Goal: Find specific page/section: Locate a particular part of the current website

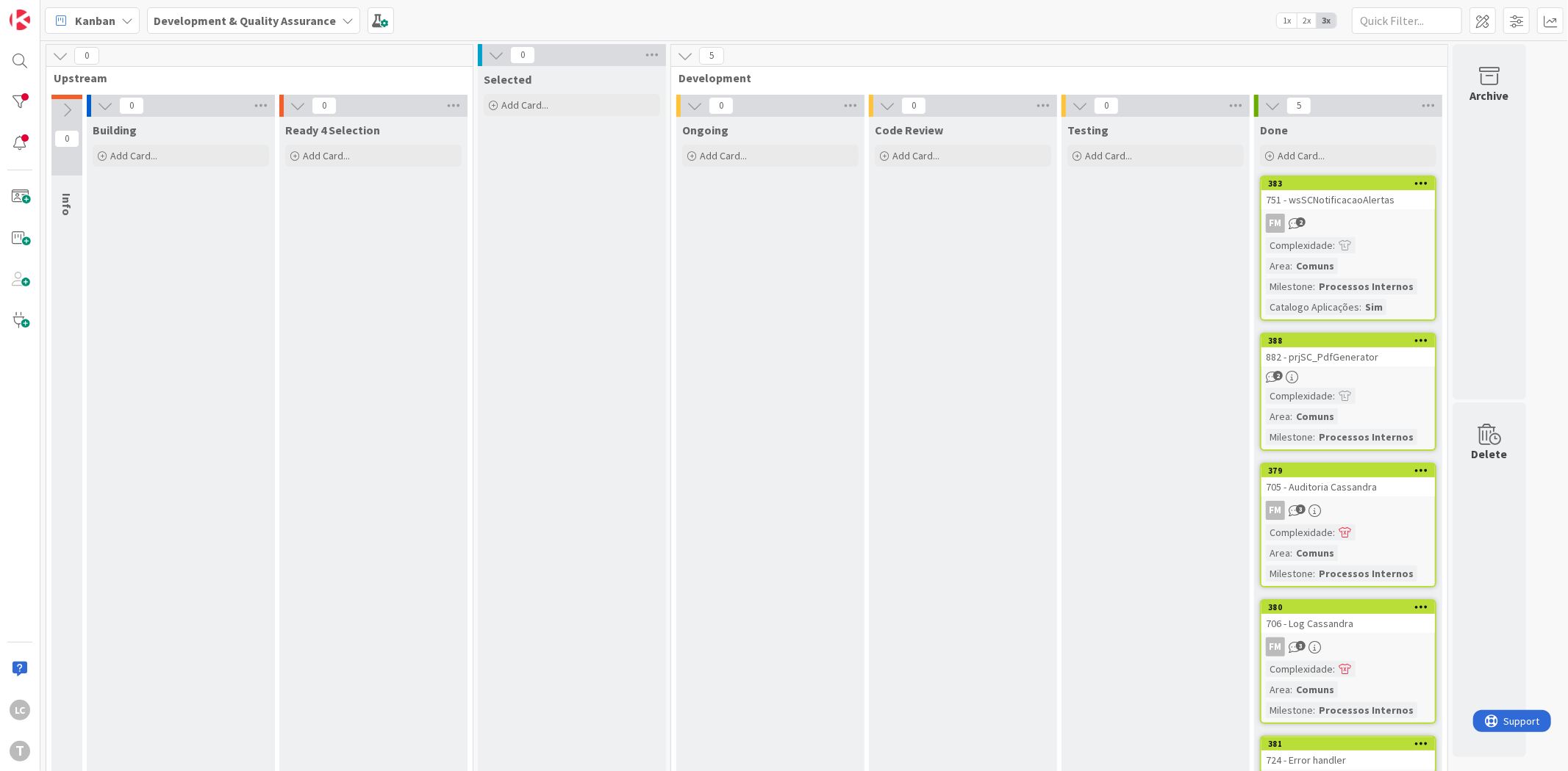
scroll to position [6, 0]
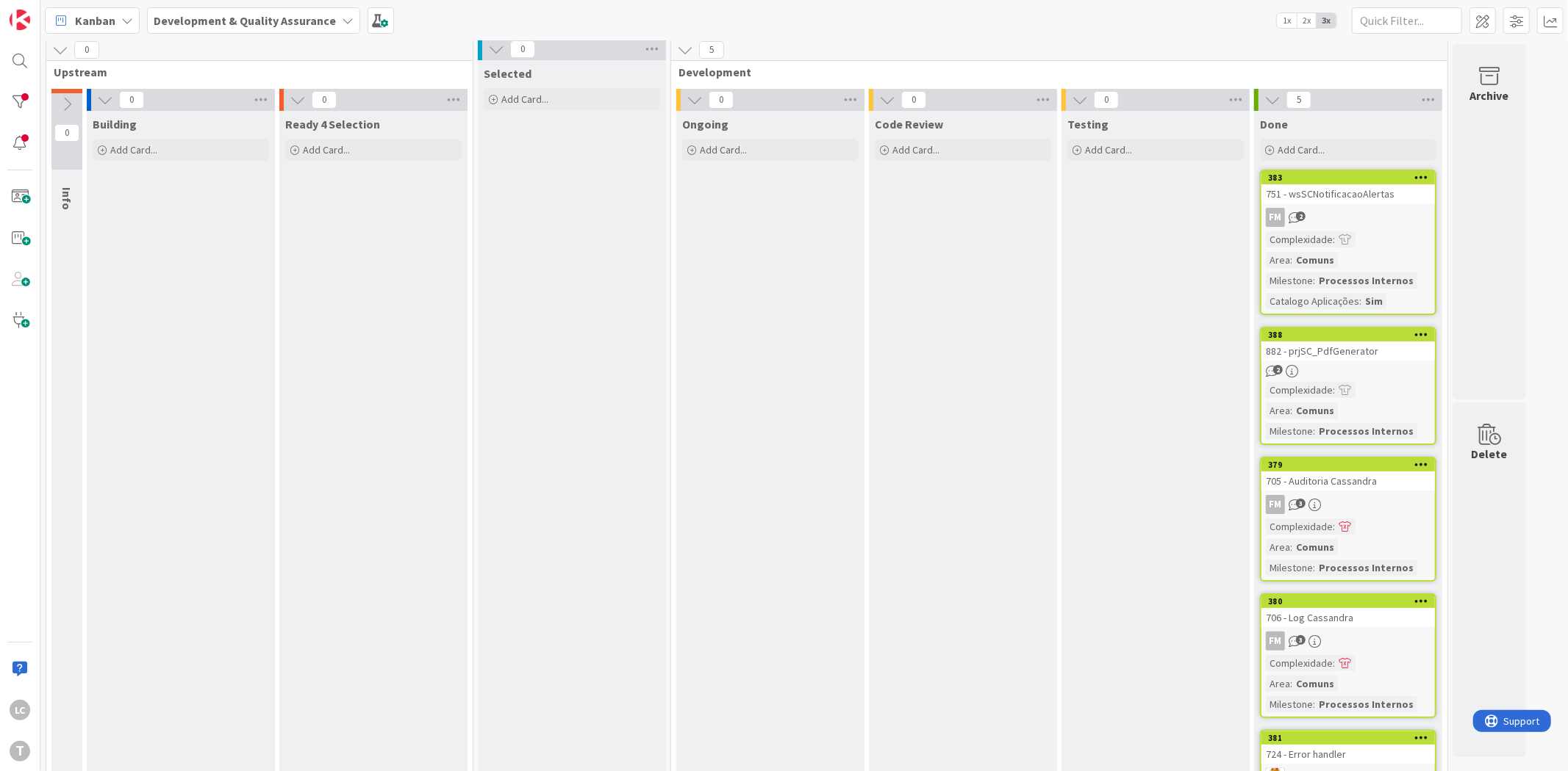
click at [1344, 196] on div "751 - wsSCNotificacaoAlertas" at bounding box center [1348, 194] width 174 height 19
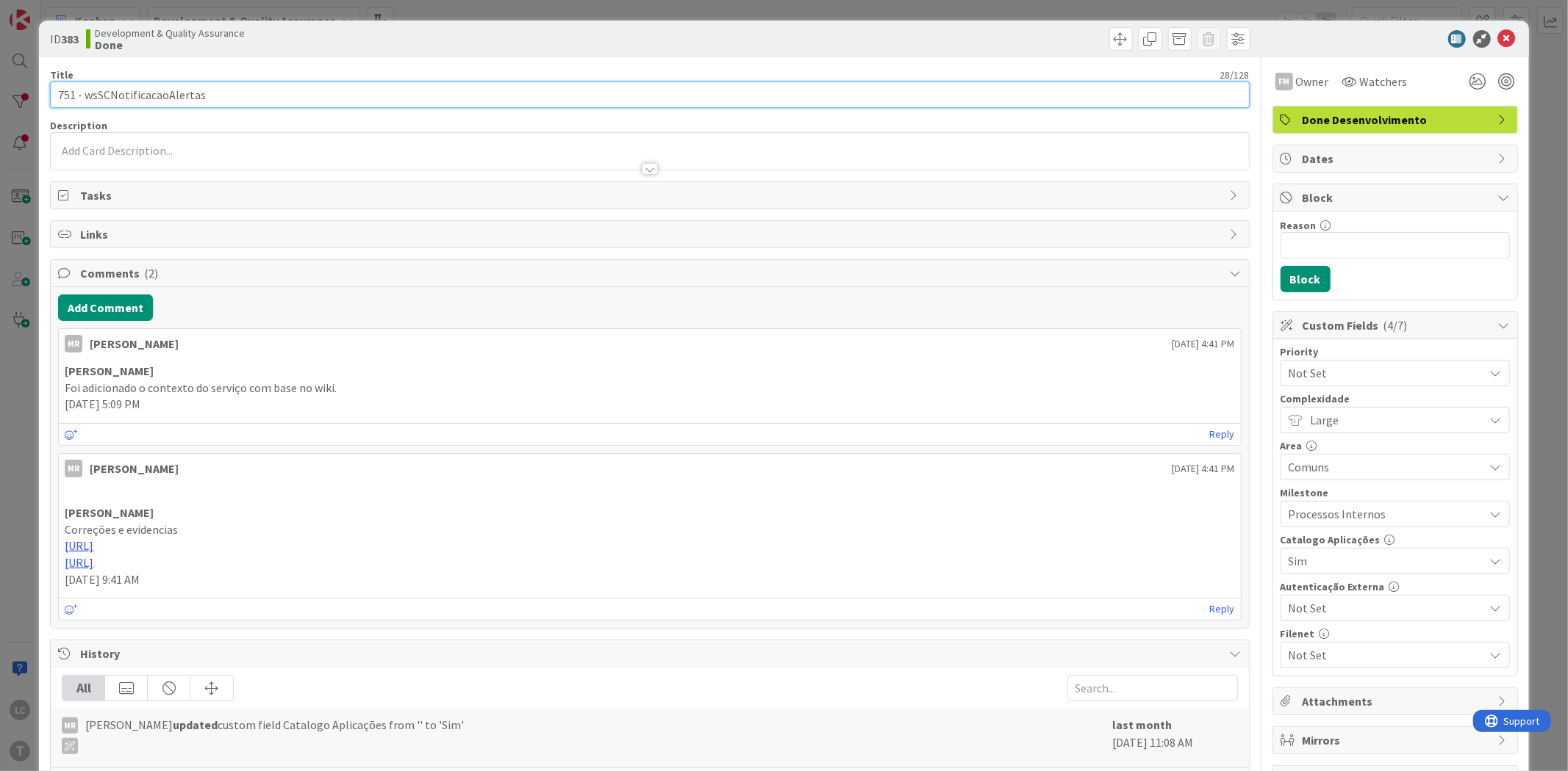
click at [151, 95] on input "751 - wsSCNotificacaoAlertas" at bounding box center [649, 94] width 1198 height 26
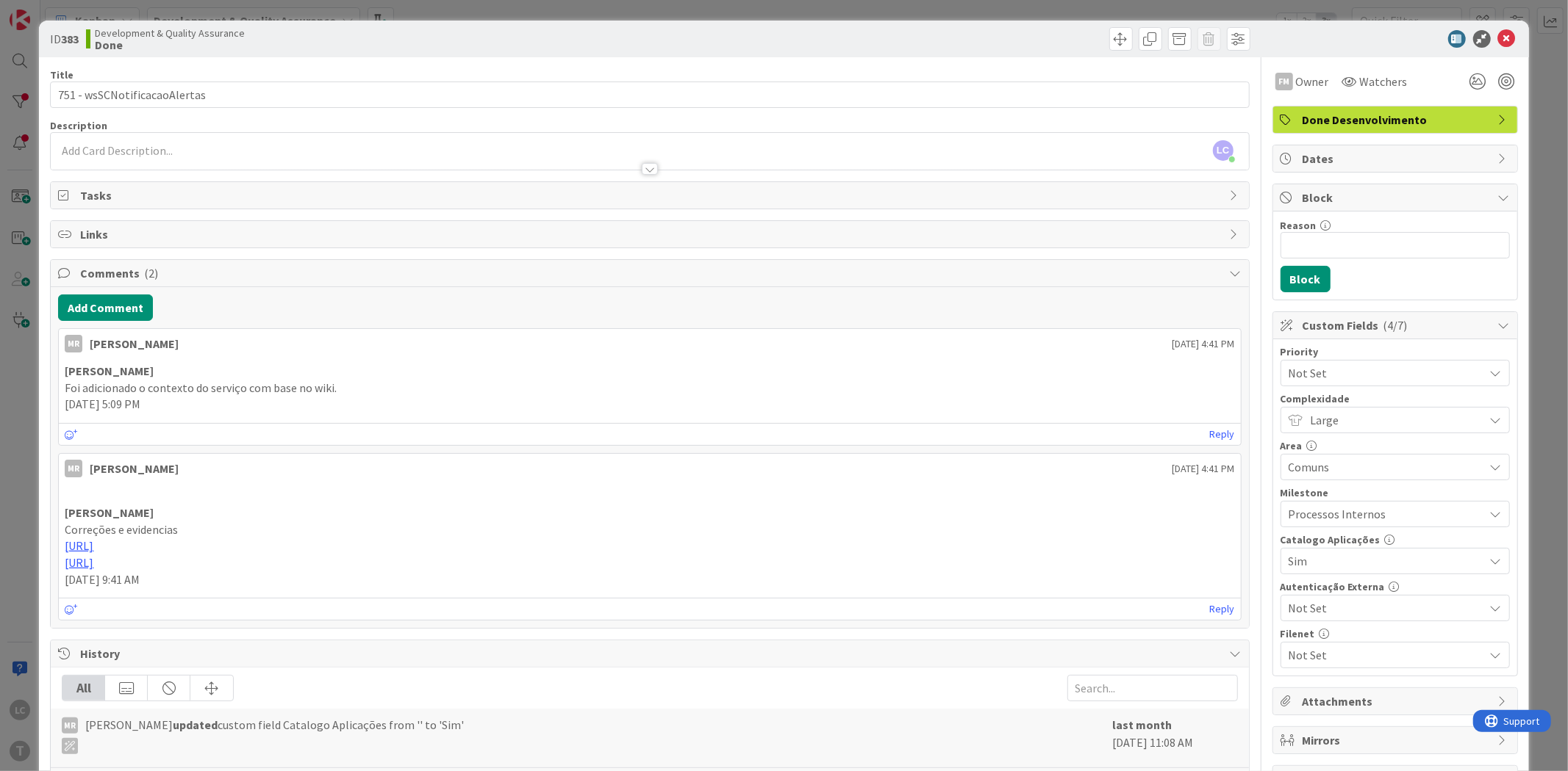
click at [441, 4] on div "ID 383 Development & Quality Assurance Done Title 28 / 128 751 - wsSCNotificaca…" at bounding box center [784, 385] width 1568 height 771
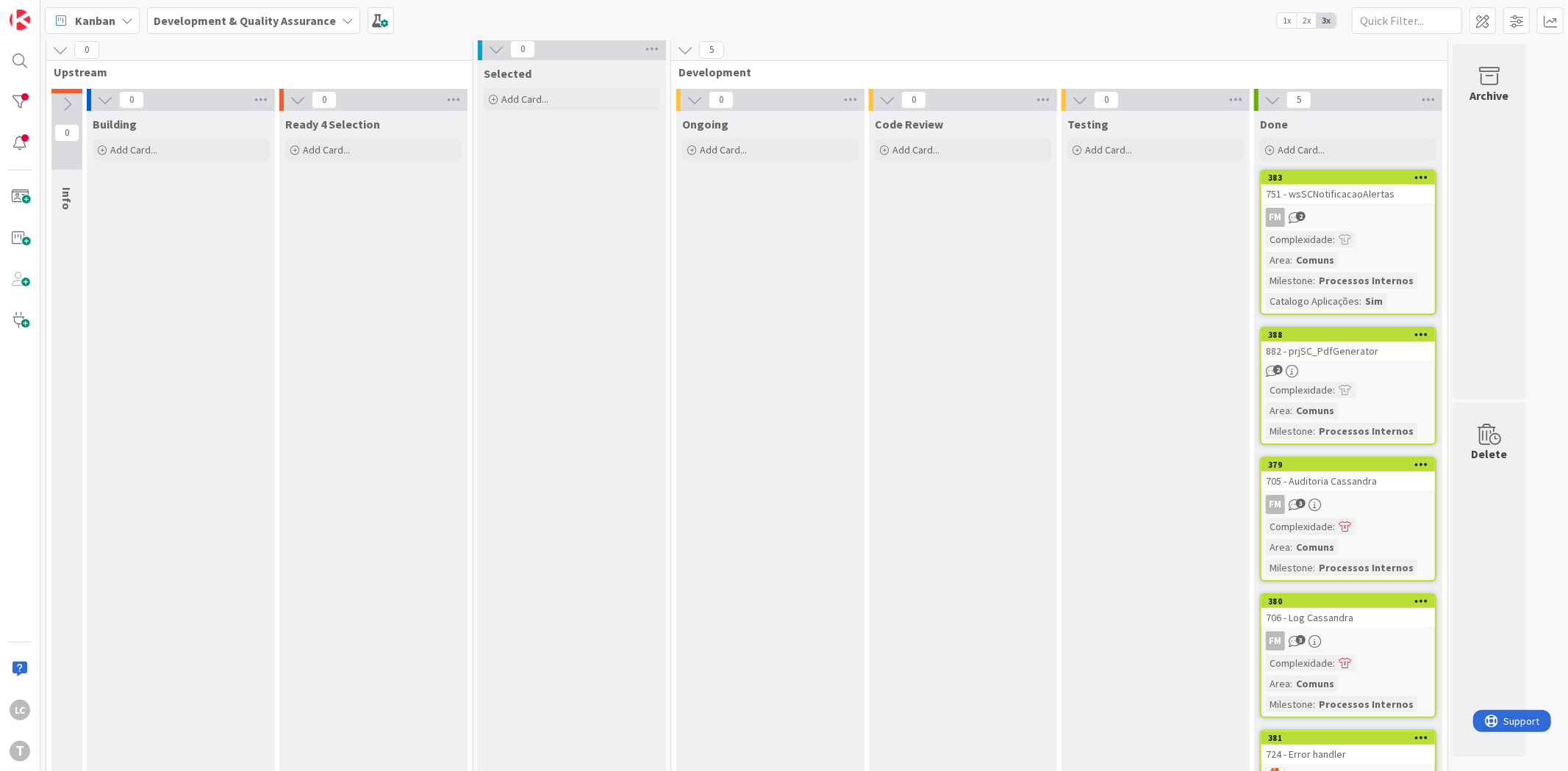
click at [601, 272] on div "Selected Add Card..." at bounding box center [571, 467] width 188 height 815
click at [395, 383] on div "Ready 4 Selection Add Card..." at bounding box center [373, 489] width 188 height 756
click at [20, 745] on div "T" at bounding box center [20, 752] width 21 height 21
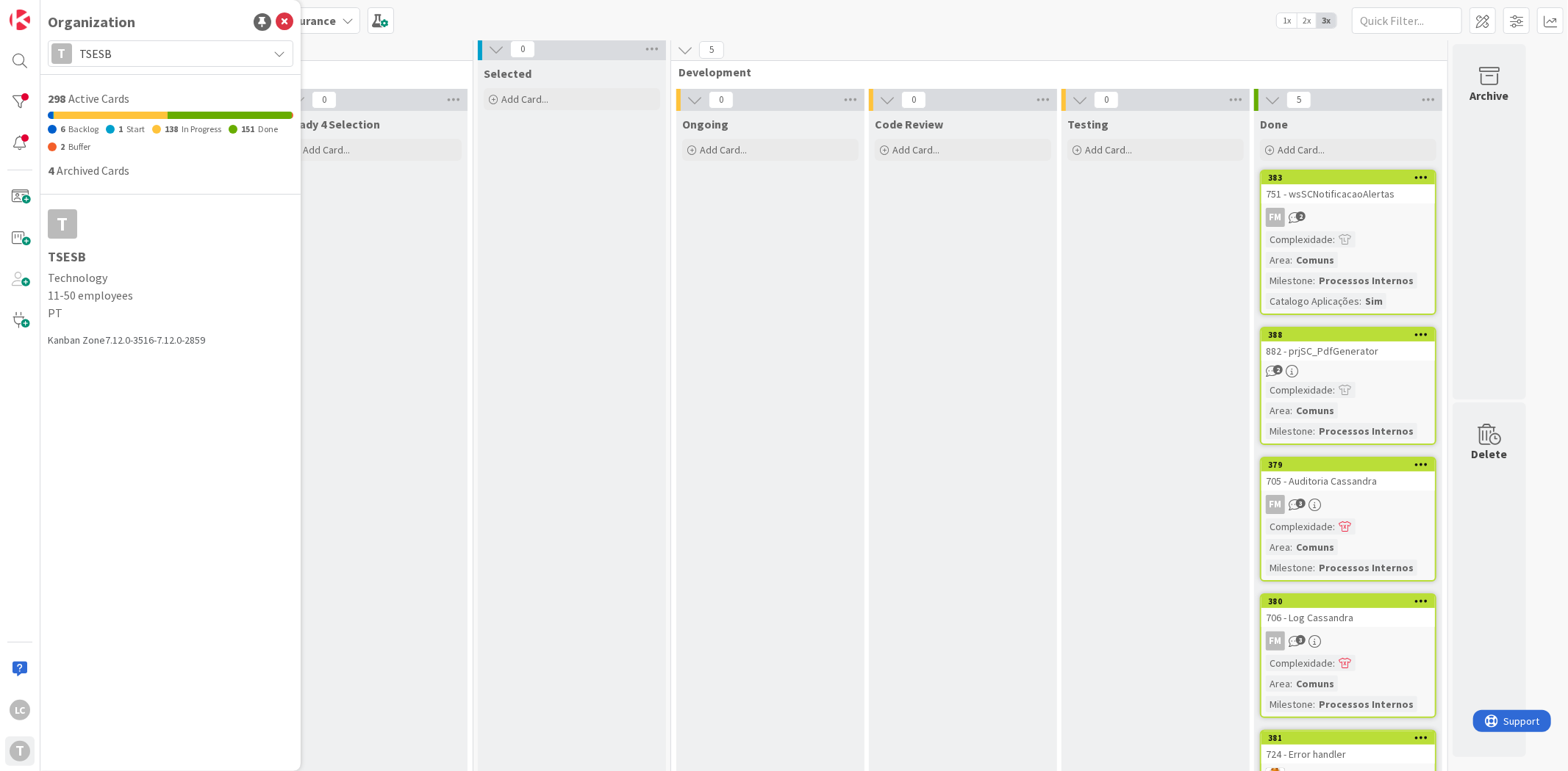
click at [203, 50] on span "TSESB" at bounding box center [169, 54] width 181 height 21
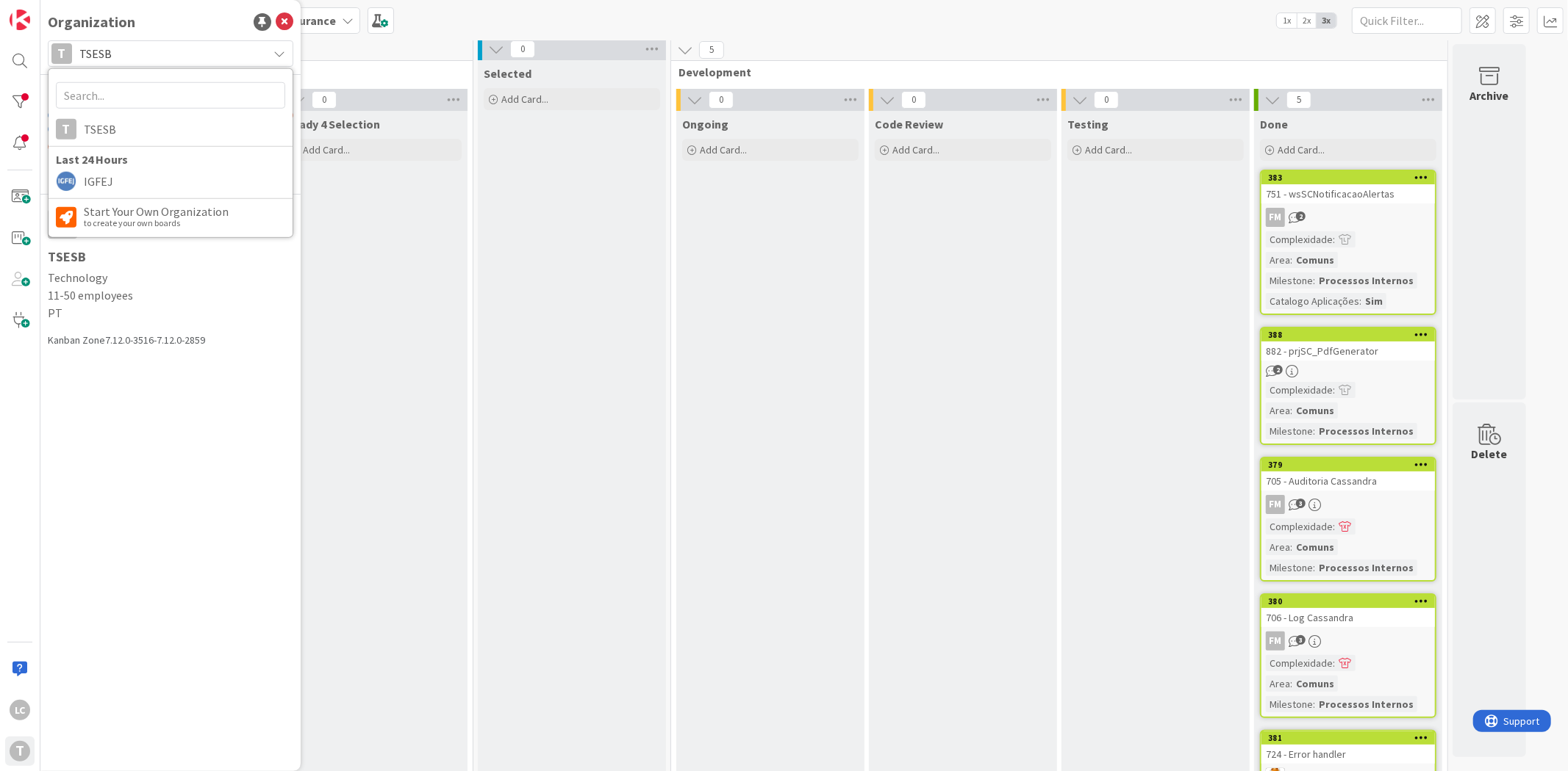
click at [583, 393] on div "Selected Add Card..." at bounding box center [571, 467] width 188 height 815
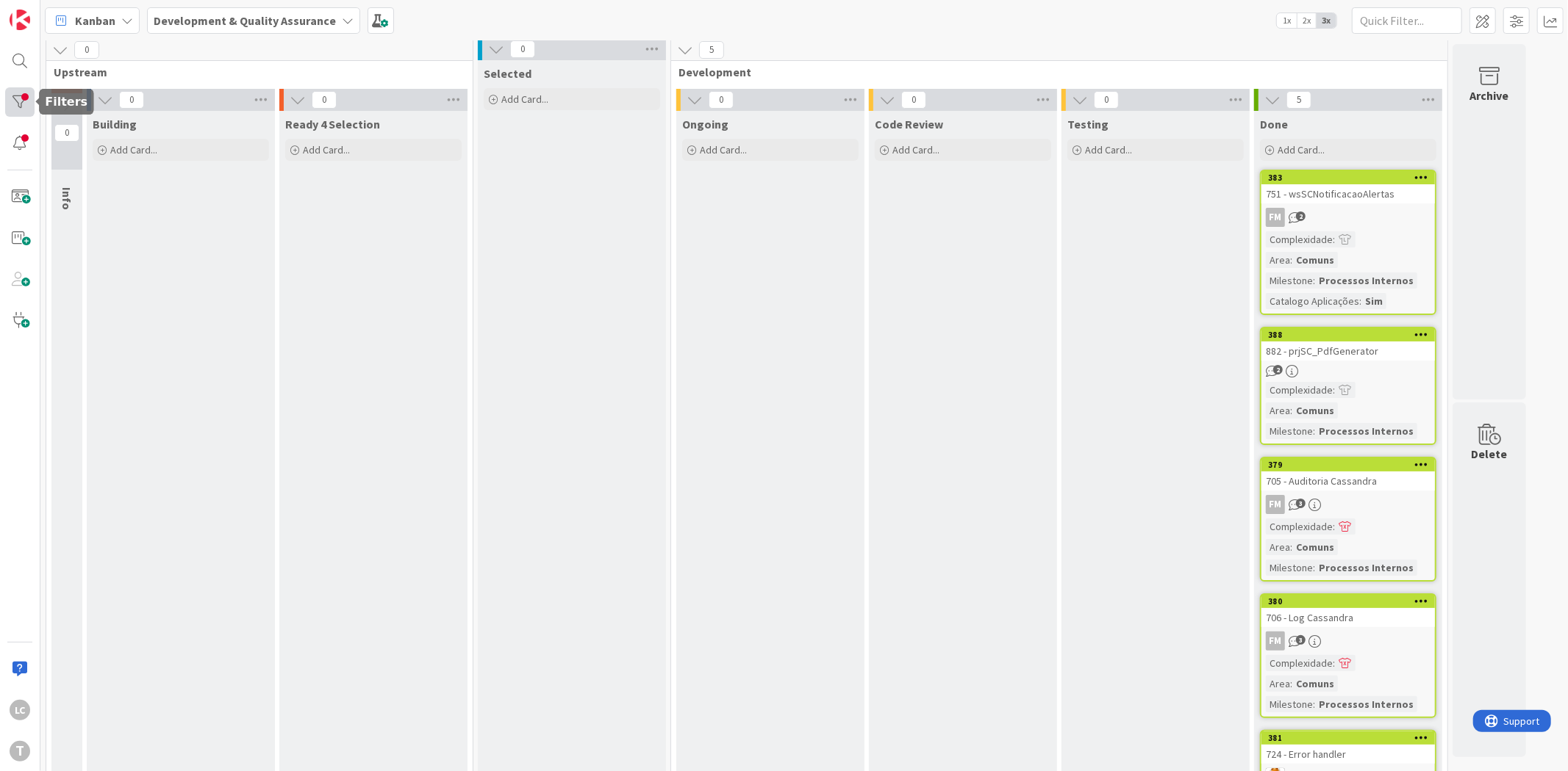
click at [25, 114] on div at bounding box center [20, 102] width 30 height 30
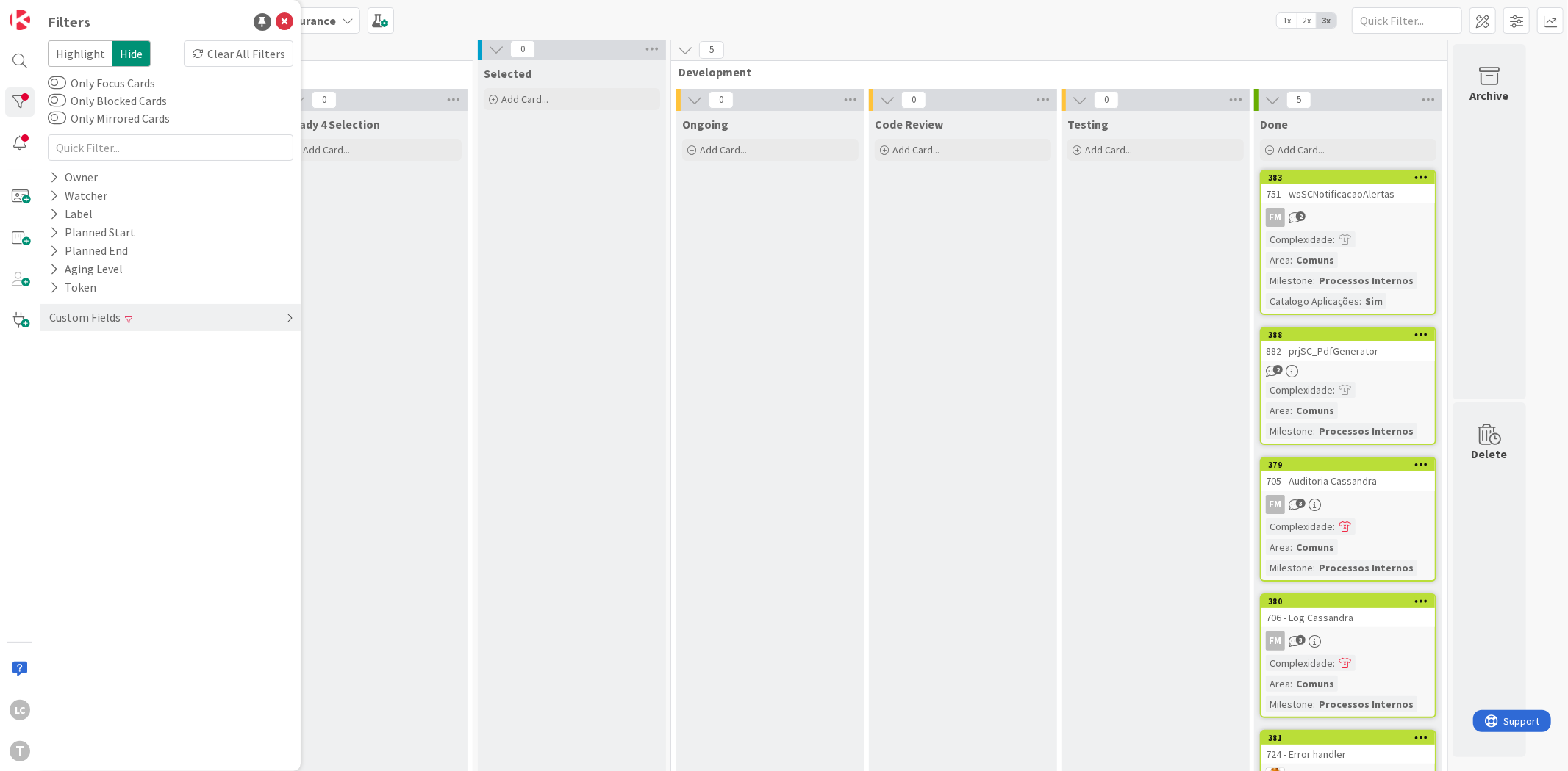
click at [134, 326] on div "Custom Fields" at bounding box center [170, 317] width 260 height 27
click at [70, 402] on button "Milestone" at bounding box center [84, 403] width 72 height 18
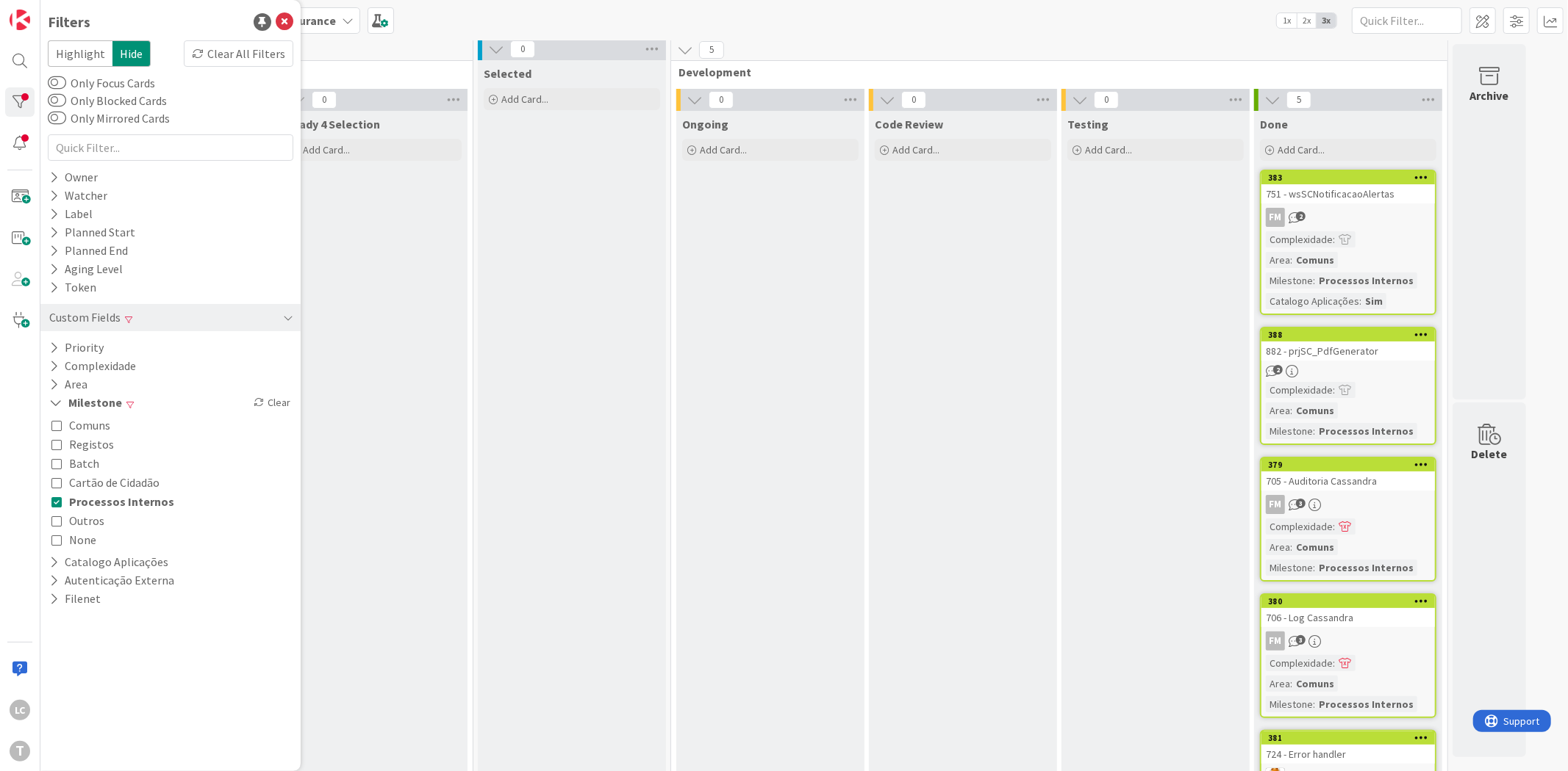
click at [1358, 341] on div "882 - prjSC_PdfGenerator" at bounding box center [1348, 351] width 174 height 19
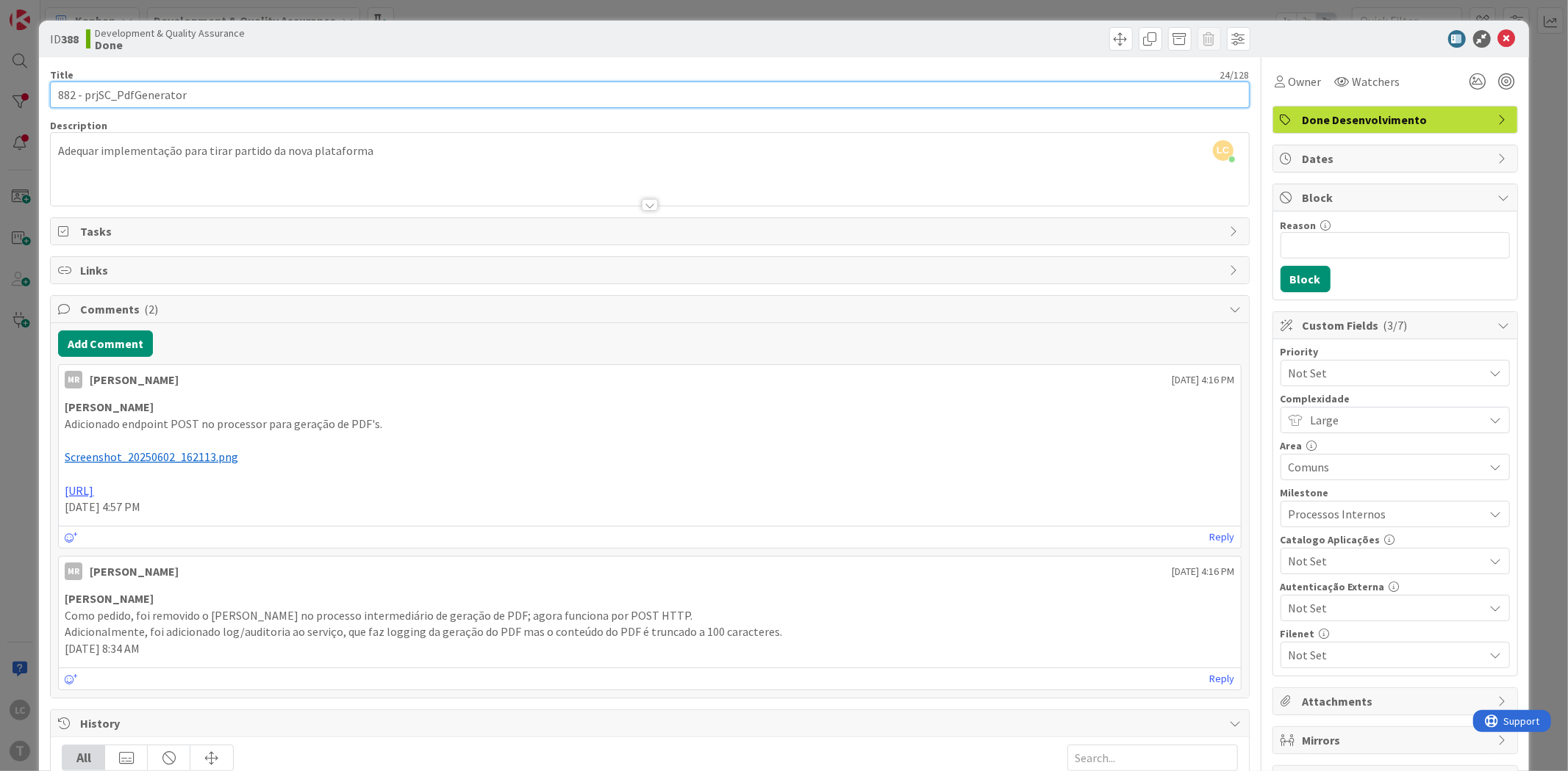
click at [116, 103] on input "882 - prjSC_PdfGenerator" at bounding box center [649, 94] width 1198 height 26
